Goal: Check status: Check status

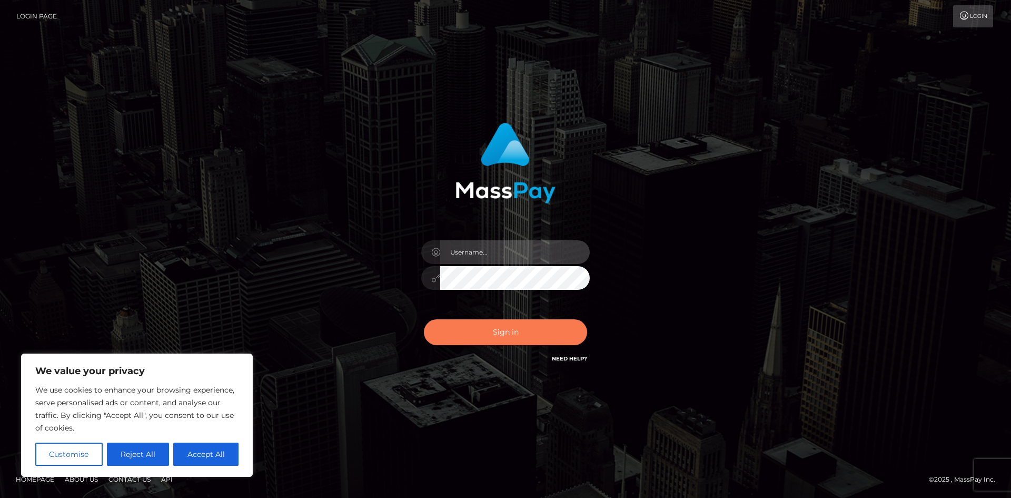
type input "[PERSON_NAME].ace"
click at [516, 332] on button "Sign in" at bounding box center [505, 332] width 163 height 26
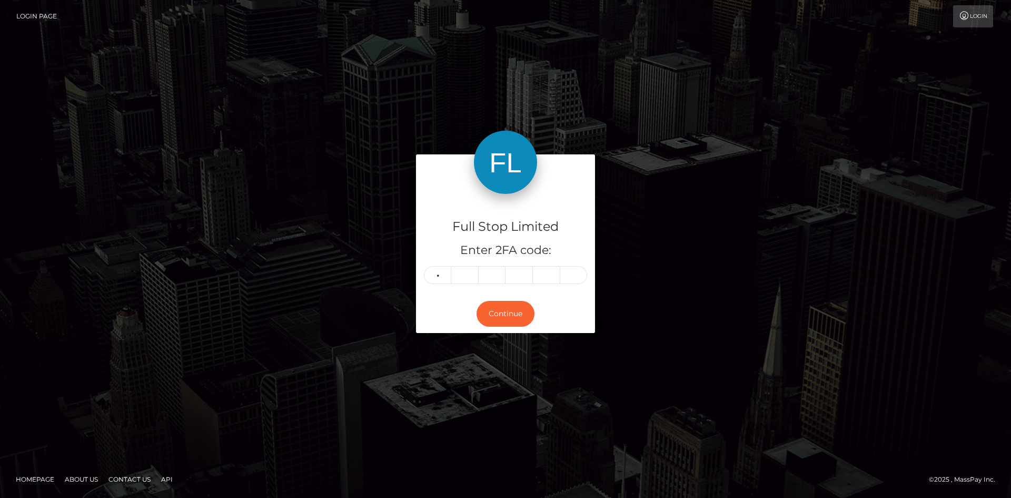
type input "9"
type input "8"
type input "3"
type input "2"
type input "9"
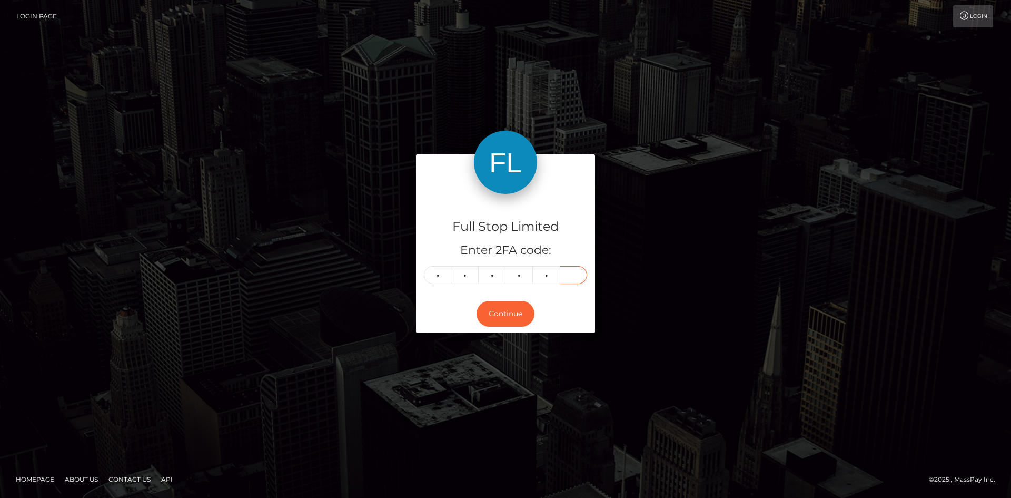
type input "4"
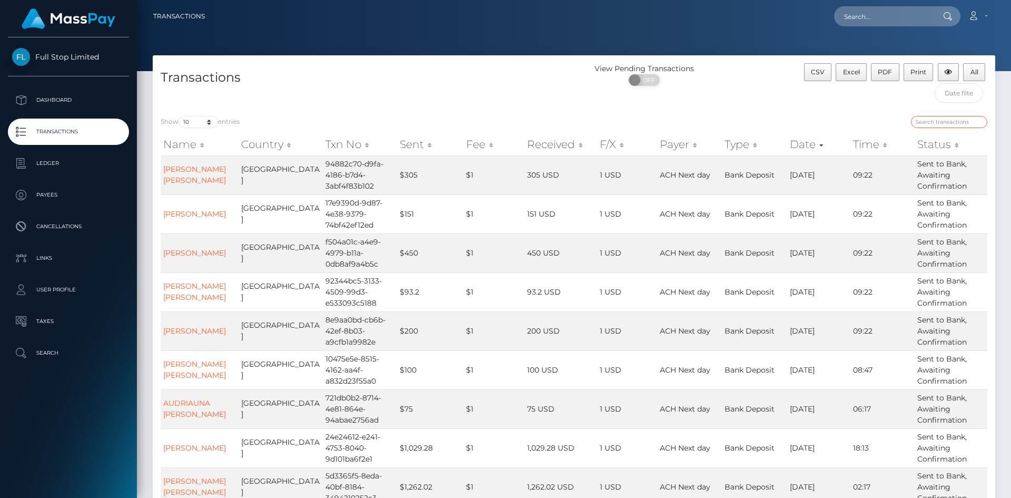
click at [930, 122] on input "search" at bounding box center [949, 122] width 76 height 12
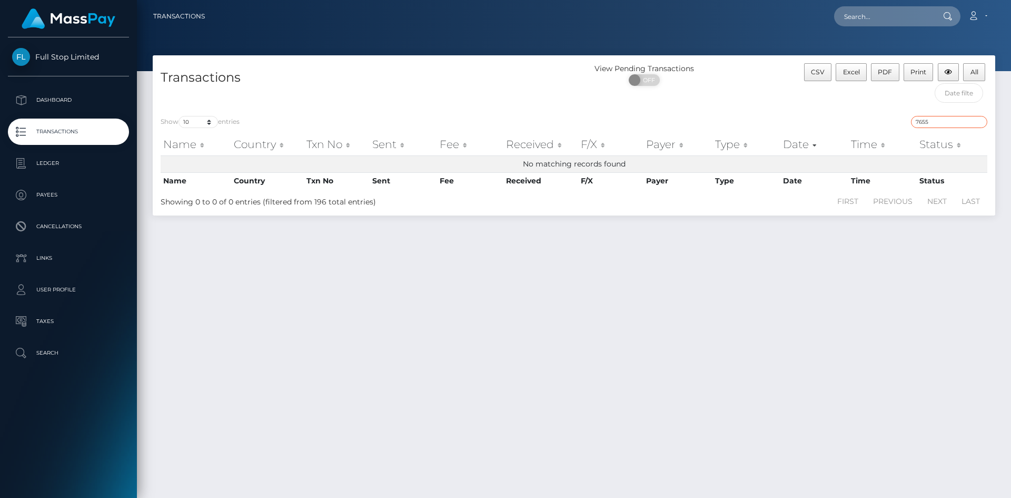
drag, startPoint x: 939, startPoint y: 120, endPoint x: 871, endPoint y: 122, distance: 68.5
click at [871, 122] on div "7655" at bounding box center [784, 123] width 405 height 15
type input "7555"
